Goal: Check status: Check status

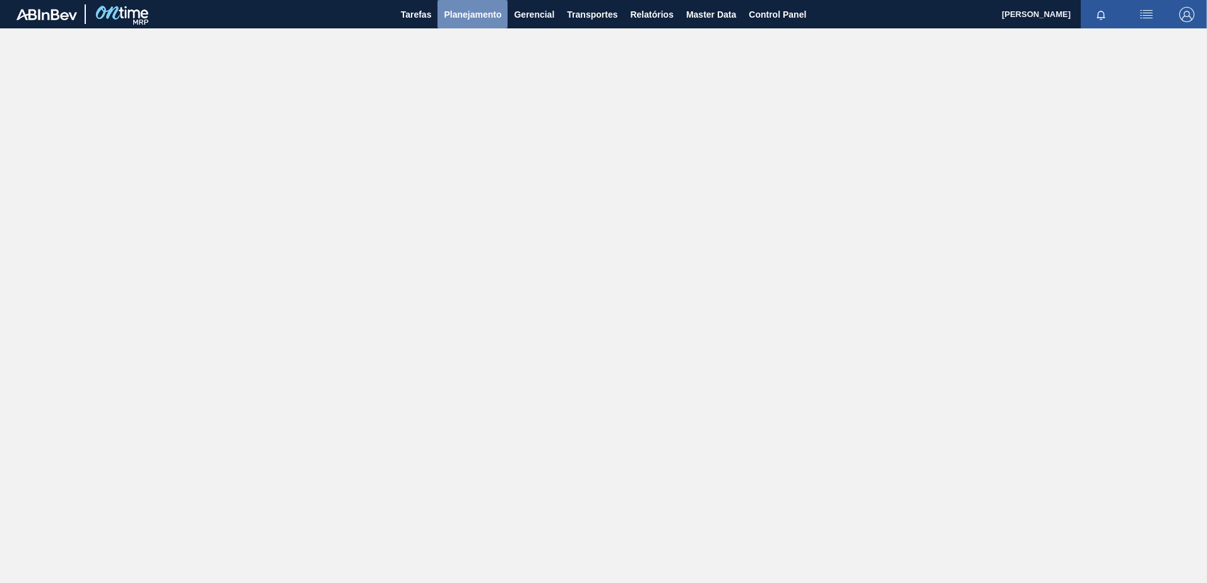
click at [465, 0] on button "Planejamento" at bounding box center [473, 14] width 70 height 28
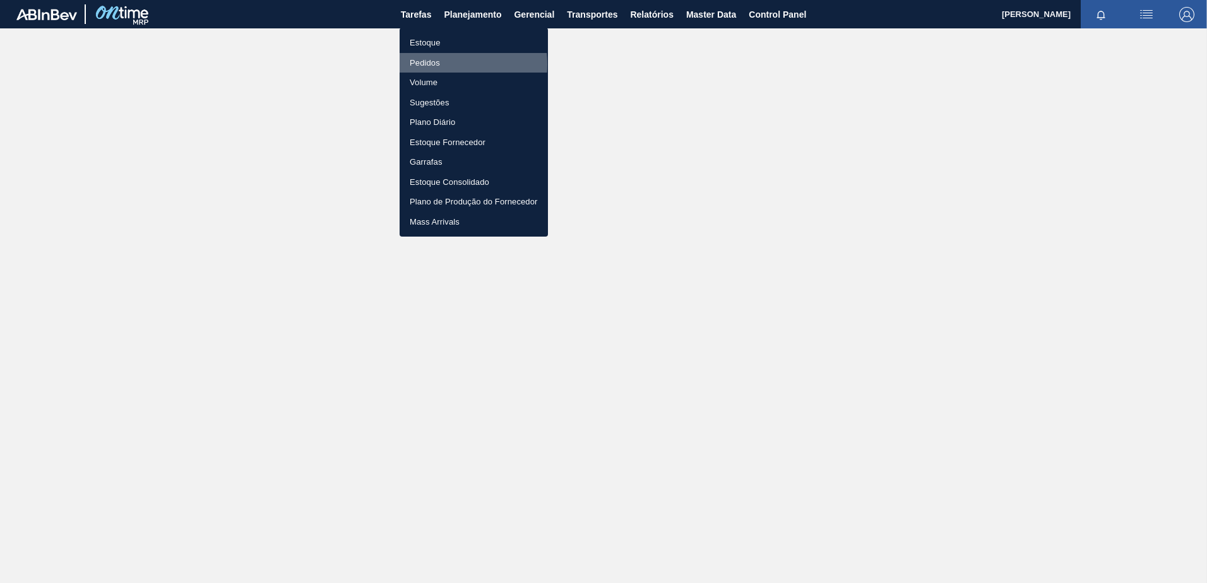
click at [439, 64] on li "Pedidos" at bounding box center [474, 63] width 148 height 20
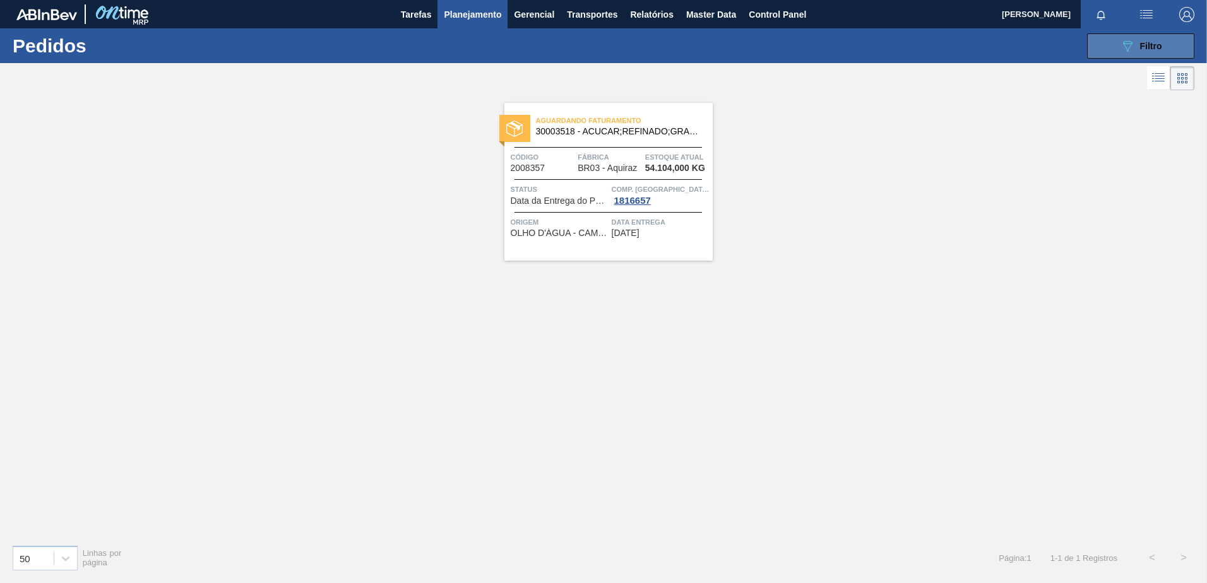
click at [1114, 52] on button "089F7B8B-B2A5-4AFE-B5C0-19BA573D28AC Filtro" at bounding box center [1140, 45] width 107 height 25
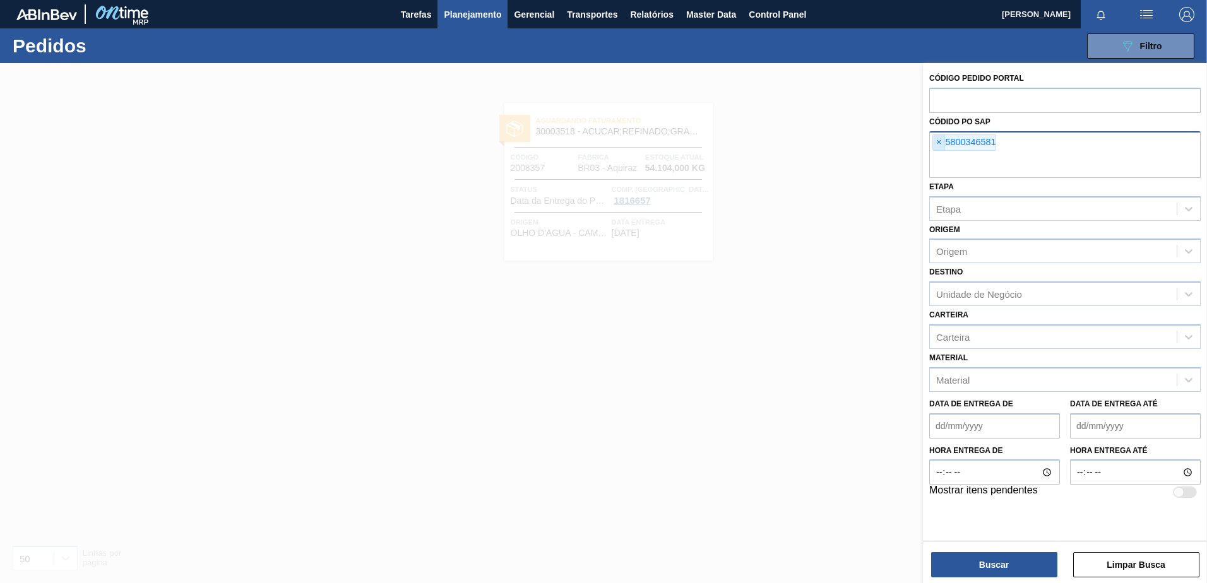
click at [940, 144] on span "×" at bounding box center [939, 142] width 12 height 15
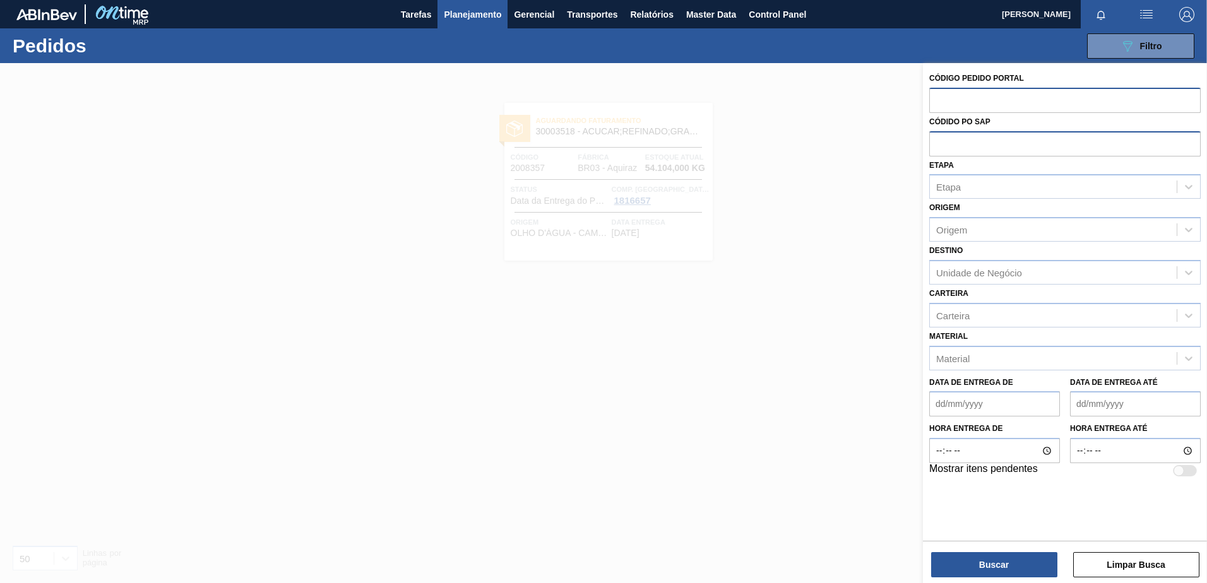
click at [937, 108] on input "text" at bounding box center [1065, 100] width 272 height 24
type input "2010947"
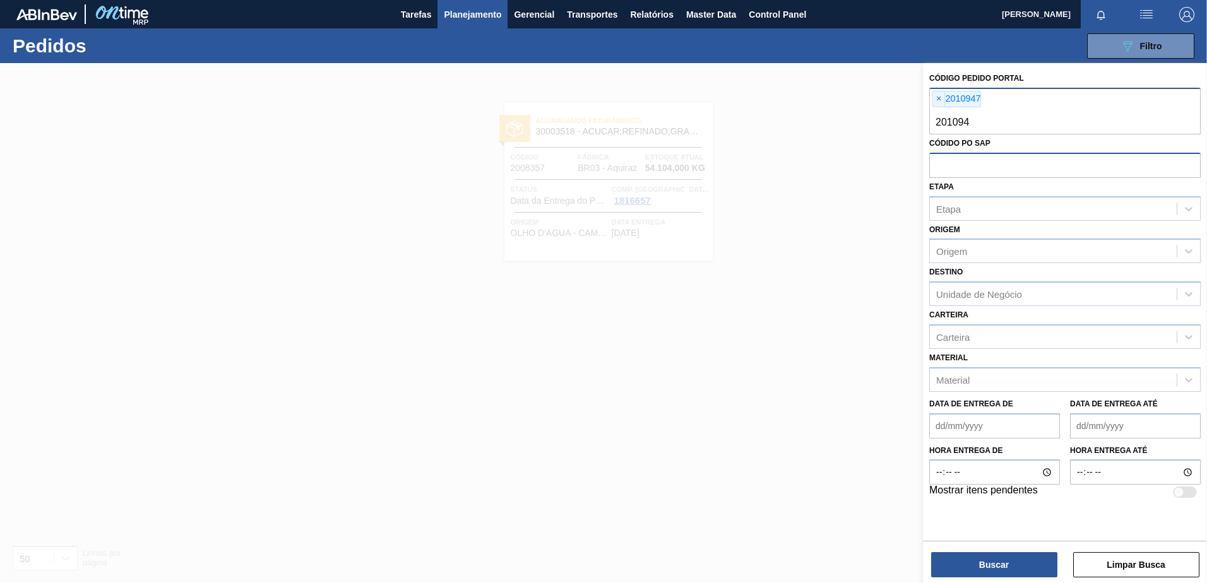
type input "2010946"
click at [955, 563] on button "Buscar" at bounding box center [994, 564] width 126 height 25
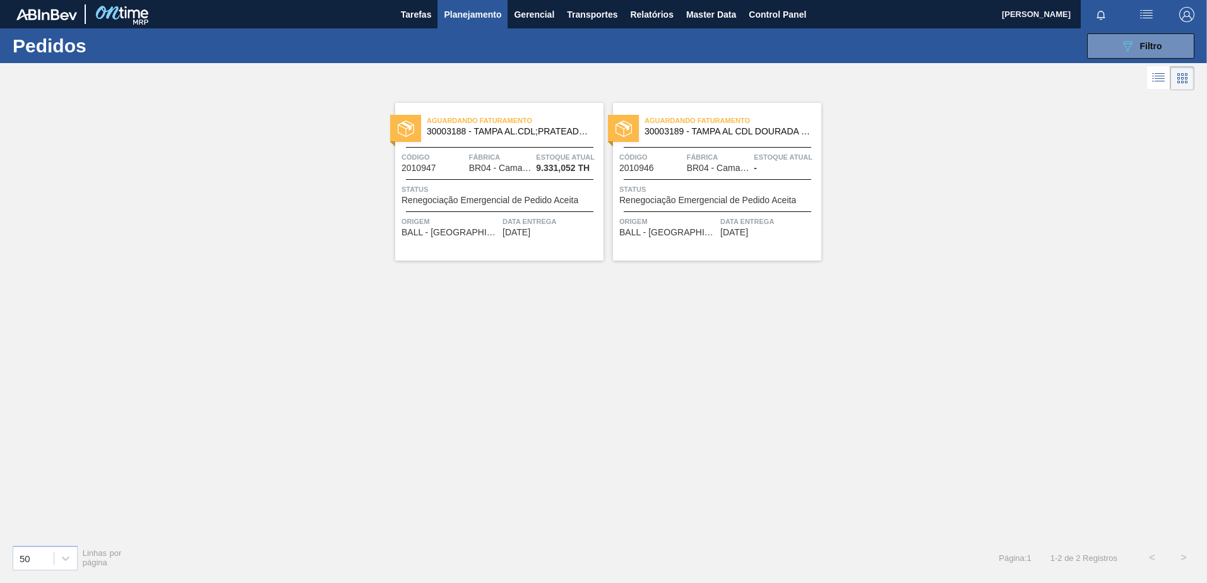
click at [536, 126] on span "Aguardando Faturamento" at bounding box center [515, 120] width 177 height 13
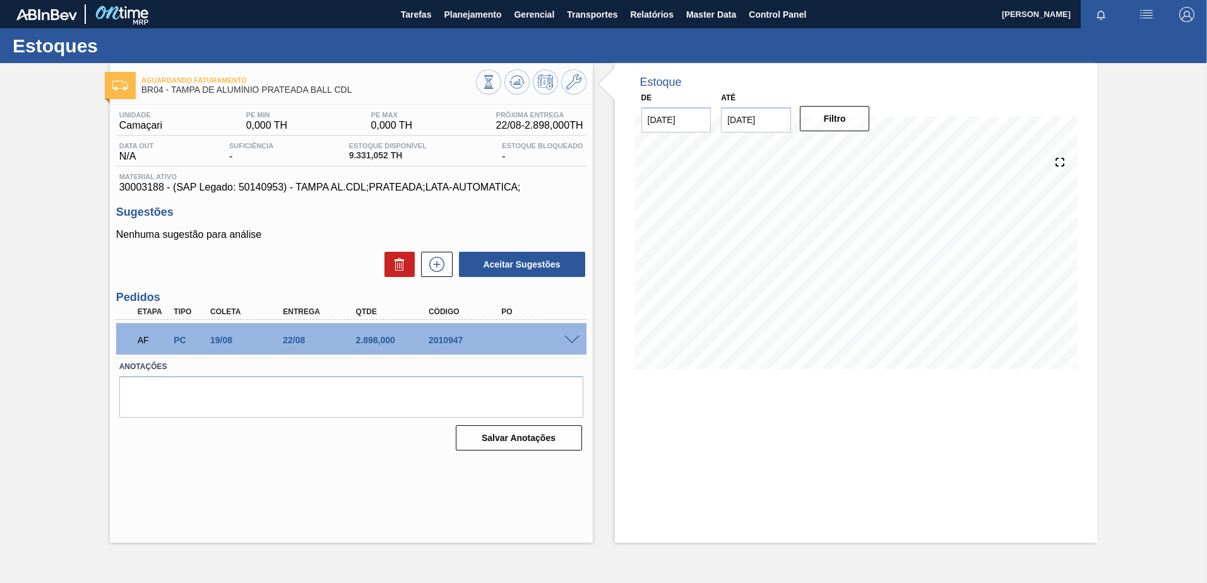
click at [573, 333] on div "AF PC 19/08 22/08 2.898,000 2010947" at bounding box center [351, 339] width 470 height 32
click at [573, 339] on span at bounding box center [571, 340] width 15 height 9
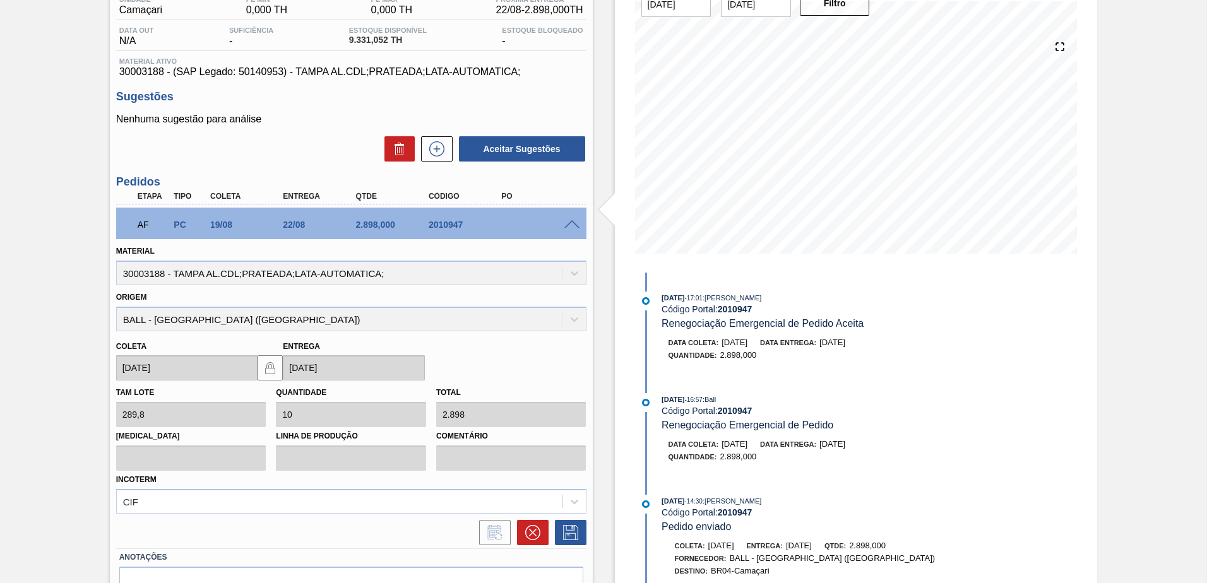
scroll to position [184, 0]
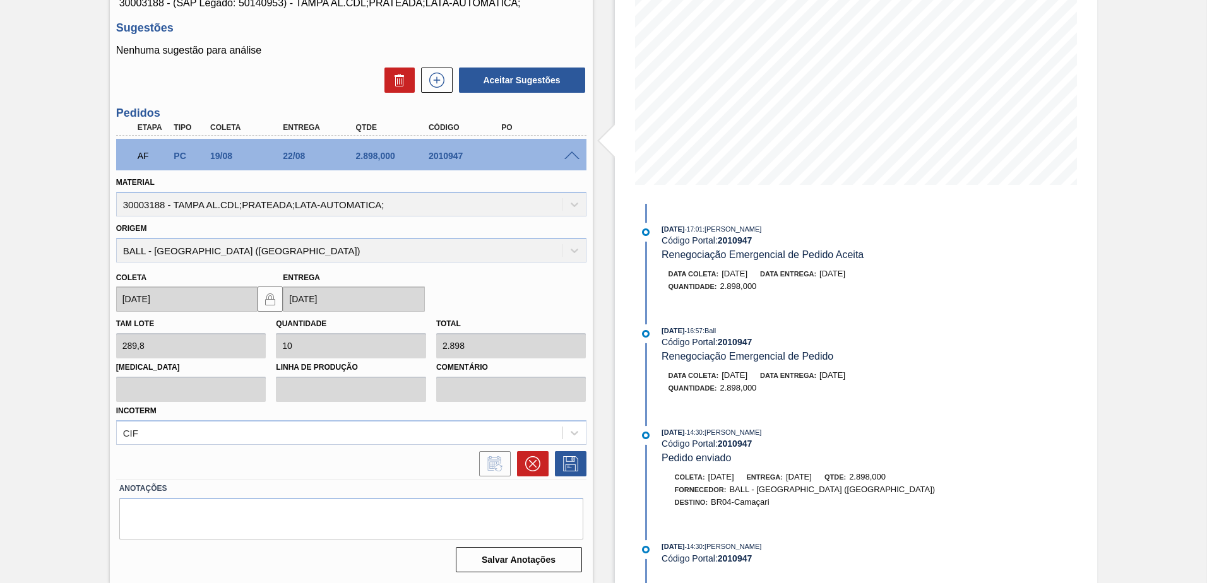
click at [571, 157] on span at bounding box center [571, 156] width 15 height 9
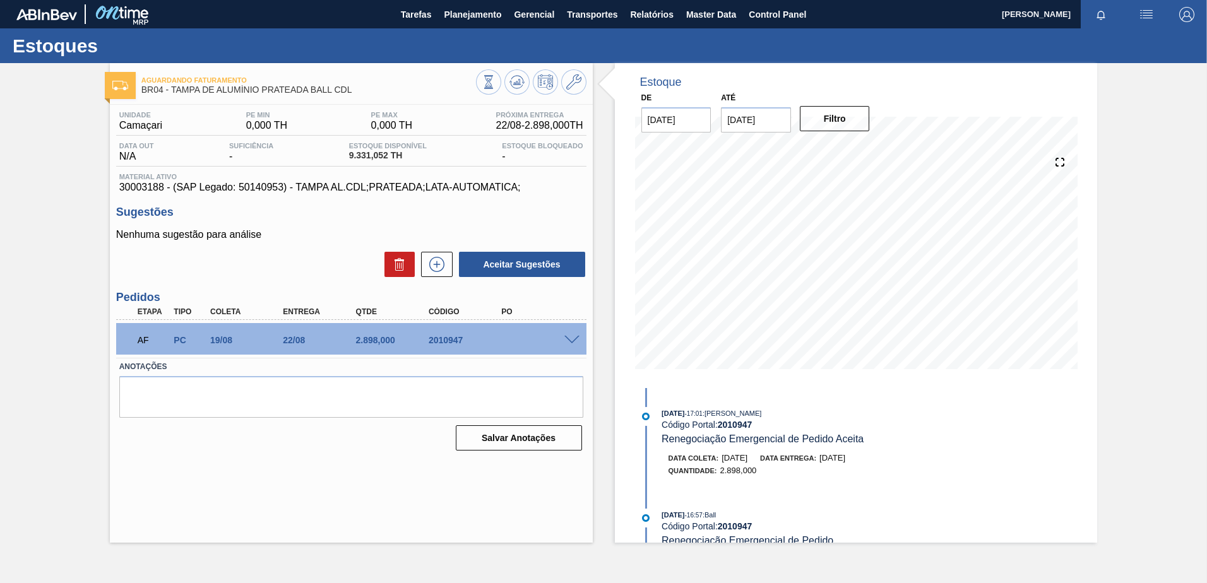
click at [576, 341] on span at bounding box center [571, 340] width 15 height 9
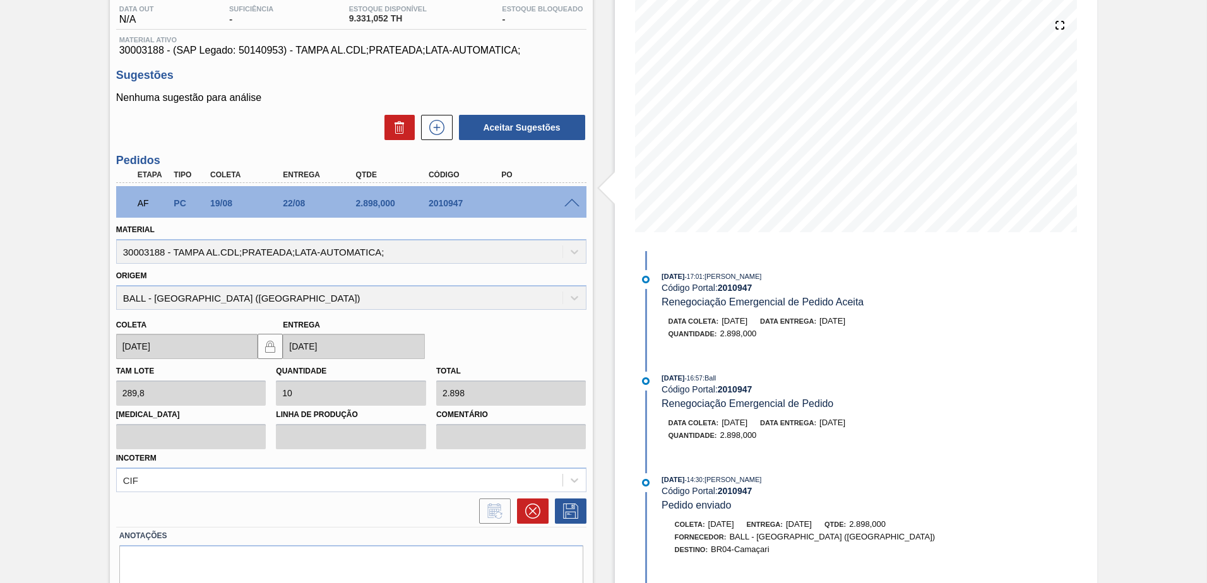
scroll to position [58, 0]
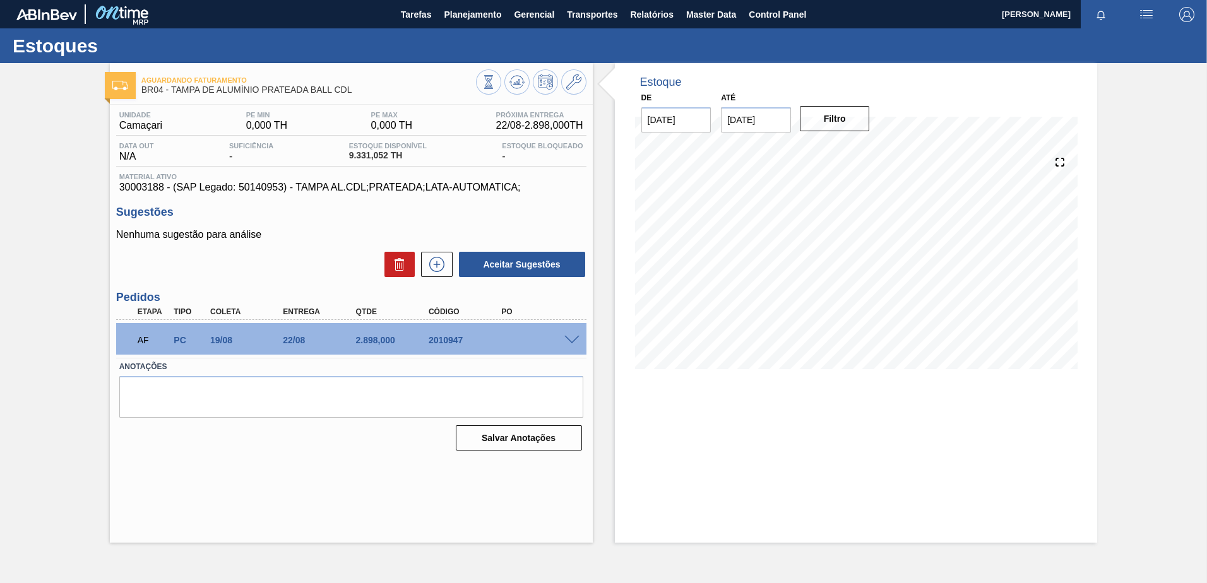
click at [576, 340] on span at bounding box center [571, 340] width 15 height 9
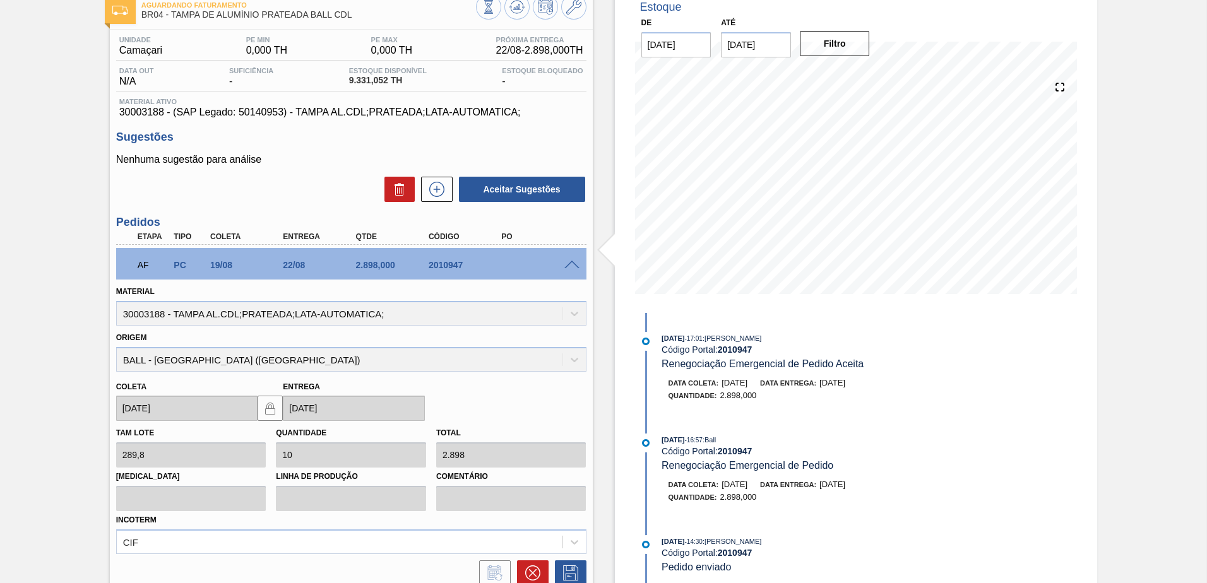
scroll to position [58, 0]
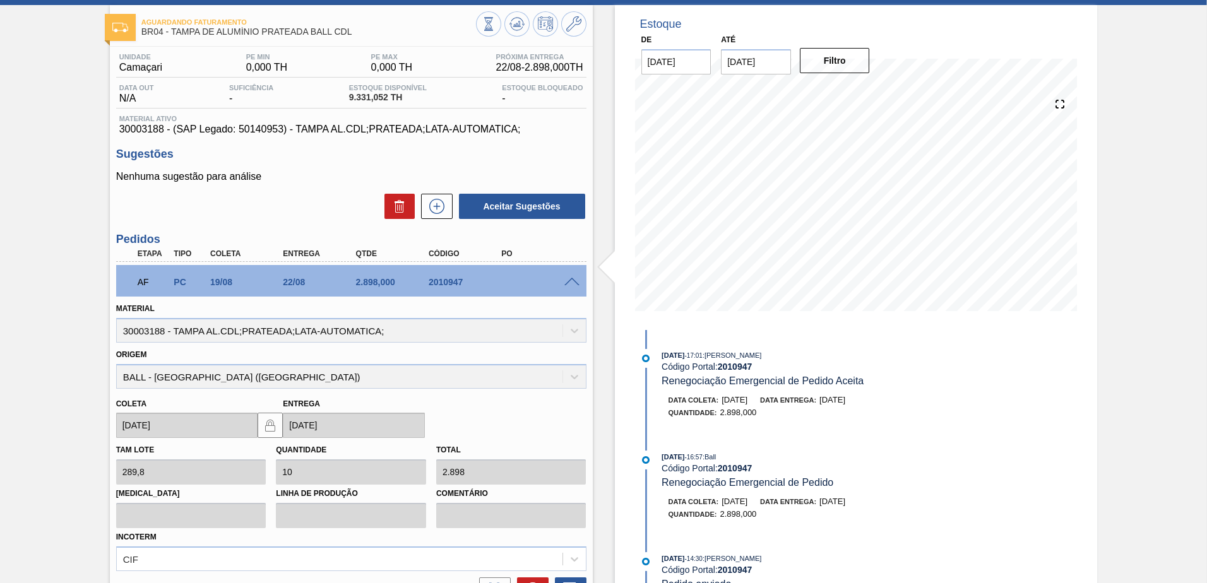
click at [577, 285] on span at bounding box center [571, 282] width 15 height 9
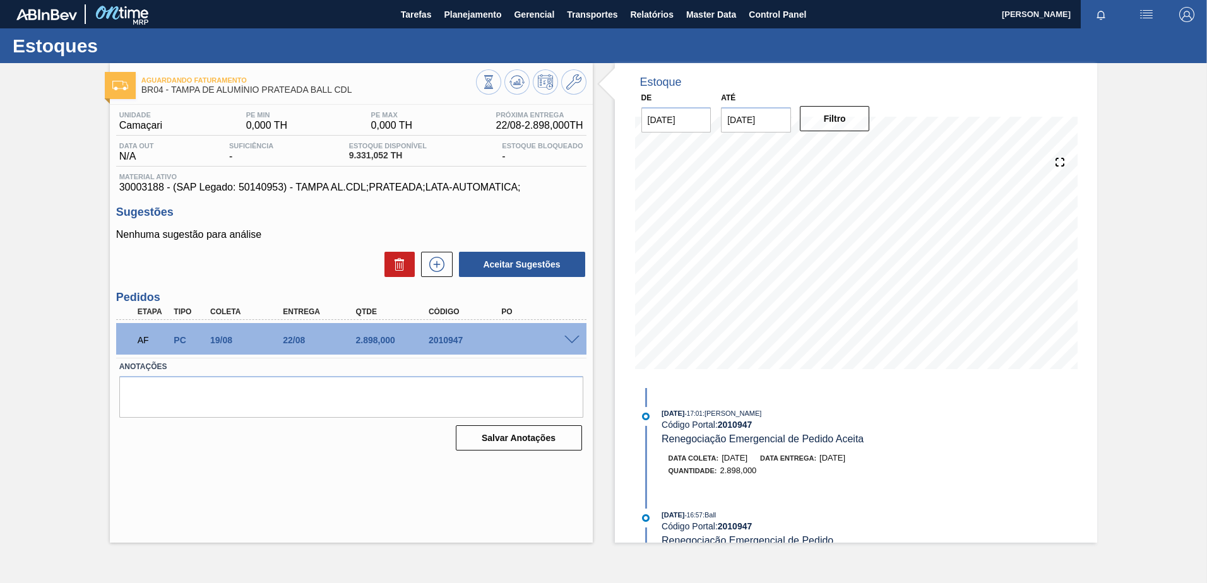
click at [570, 340] on span at bounding box center [571, 340] width 15 height 9
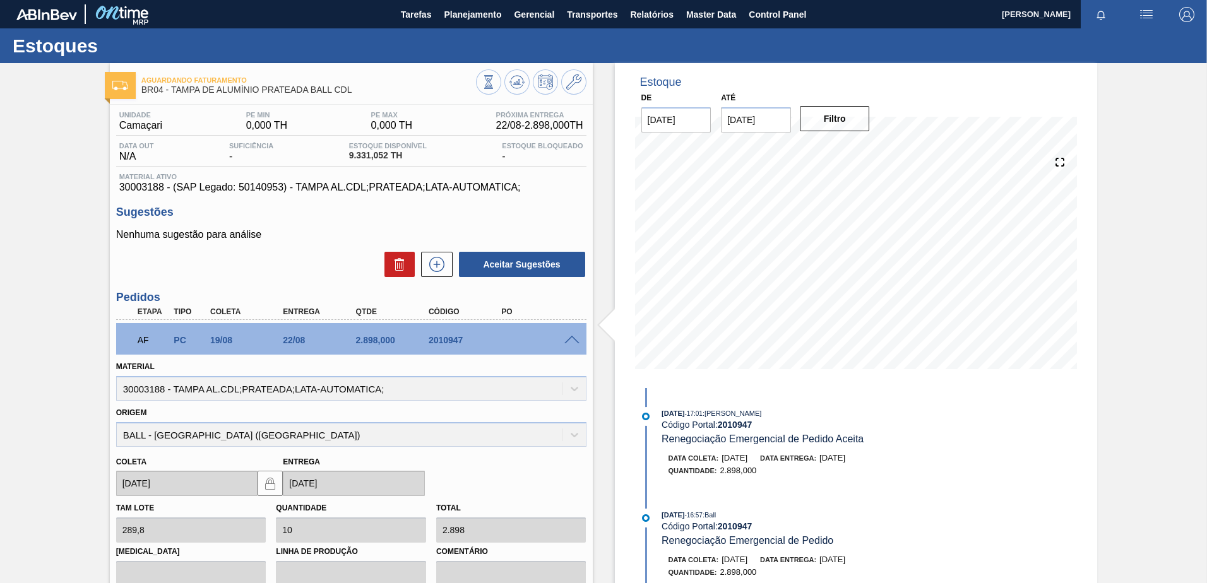
click at [573, 343] on span at bounding box center [571, 340] width 15 height 9
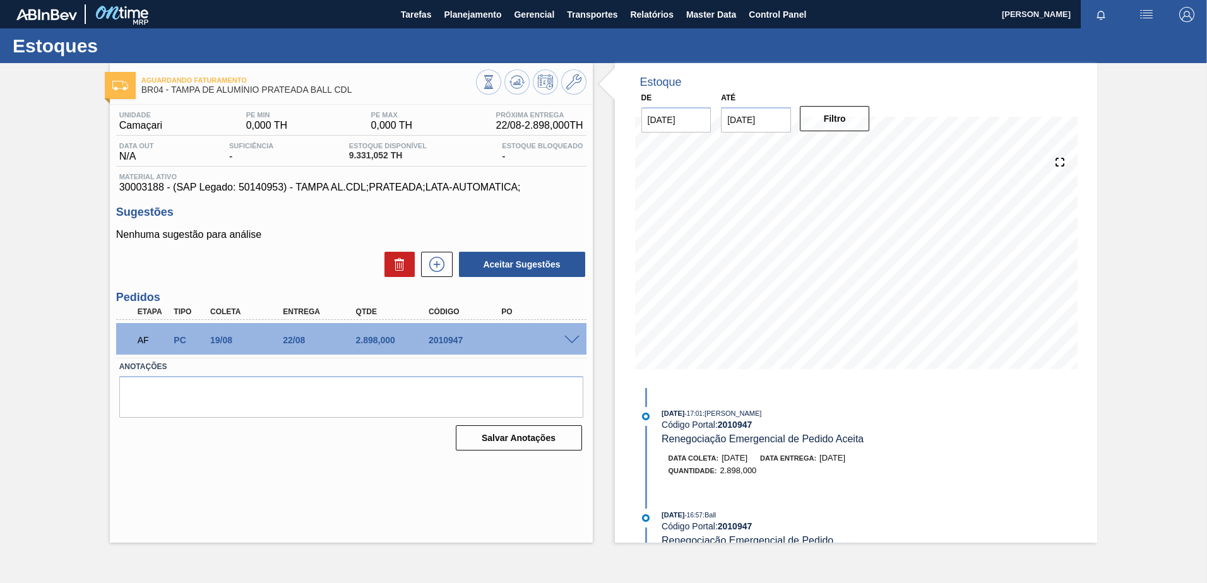
click at [573, 343] on span at bounding box center [571, 340] width 15 height 9
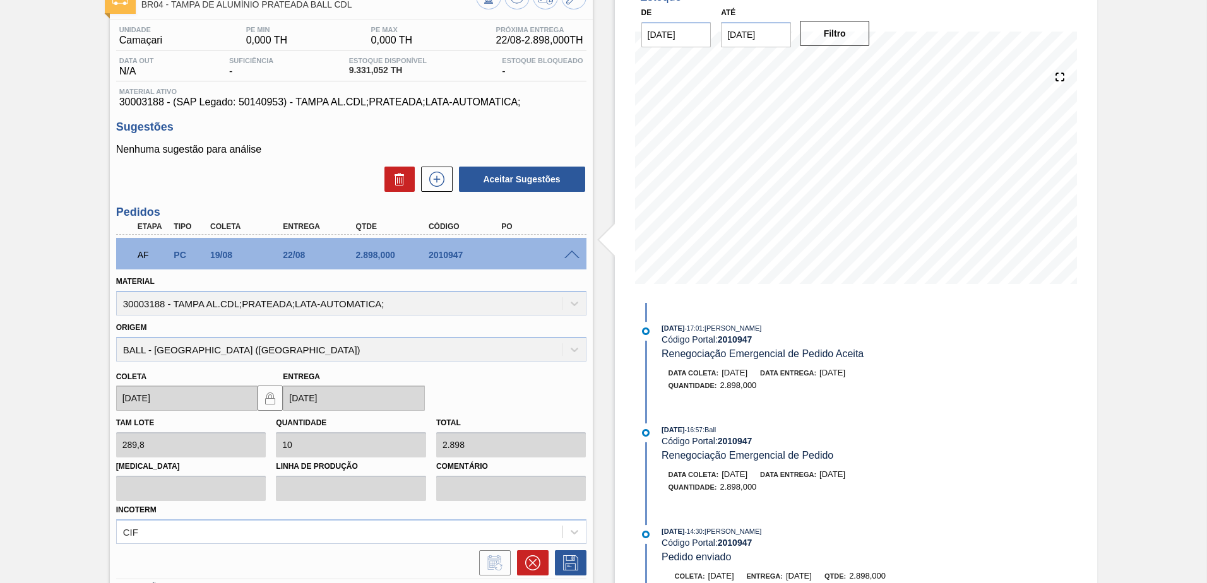
scroll to position [63, 0]
